Goal: Transaction & Acquisition: Purchase product/service

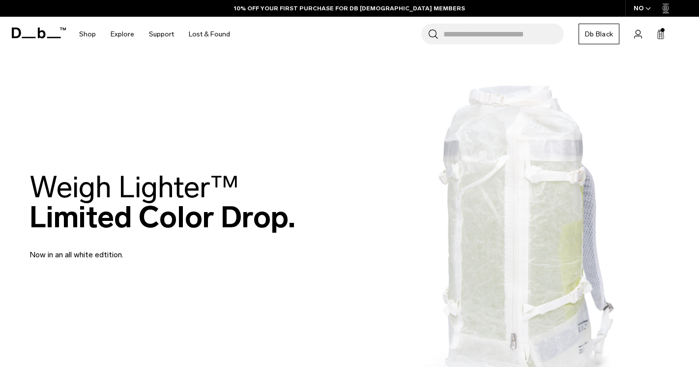
click at [496, 26] on input "Search for Bags, Luggage..." at bounding box center [504, 34] width 121 height 21
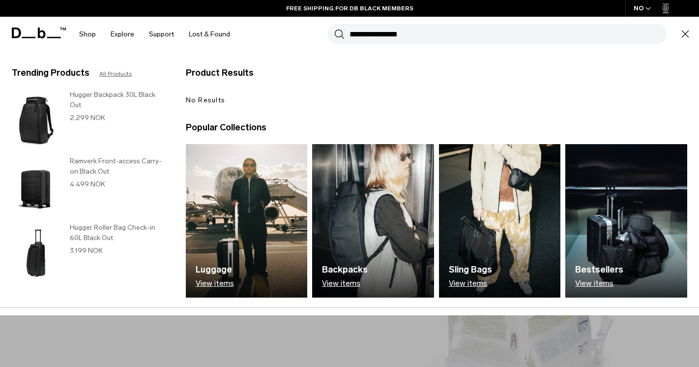
type input "**********"
click at [334, 29] on button "Search" at bounding box center [339, 34] width 10 height 11
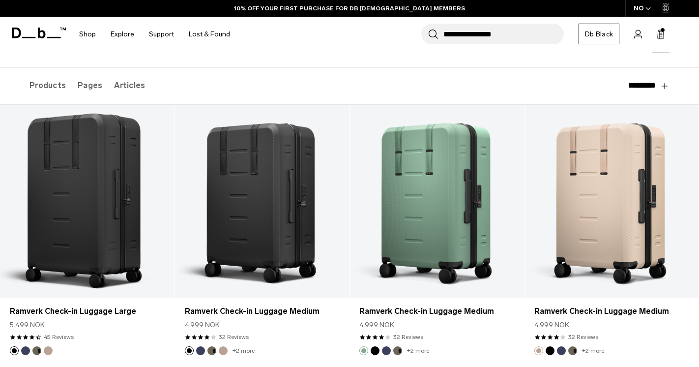
scroll to position [143, 0]
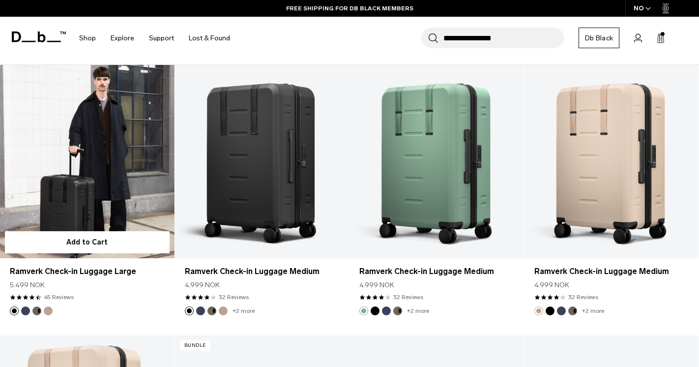
click at [128, 192] on link "Ramverk Check-in Luggage Large" at bounding box center [87, 162] width 175 height 194
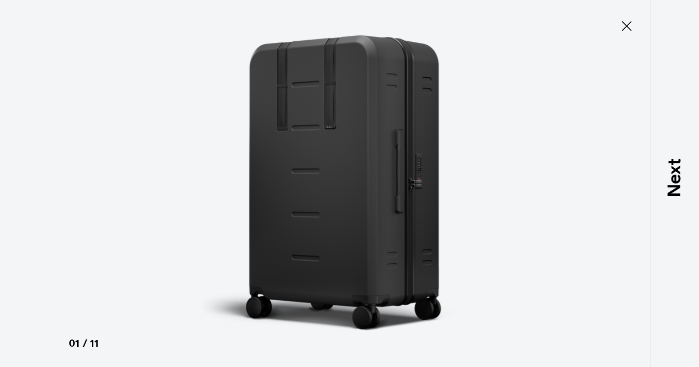
click at [634, 24] on icon at bounding box center [627, 26] width 16 height 16
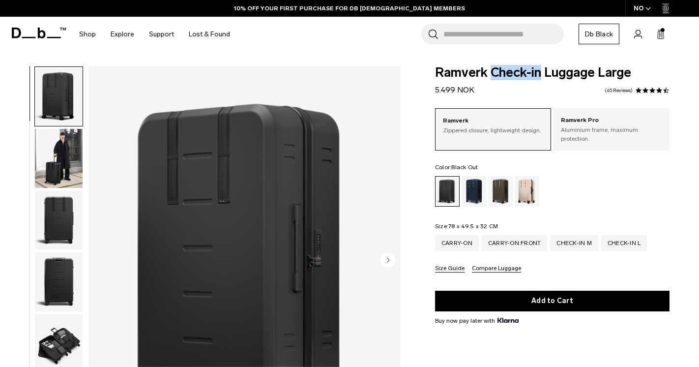
drag, startPoint x: 541, startPoint y: 75, endPoint x: 493, endPoint y: 75, distance: 47.7
click at [493, 75] on span "Ramverk Check-in Luggage Large" at bounding box center [552, 72] width 235 height 13
copy span "Check-in"
